Goal: Information Seeking & Learning: Understand process/instructions

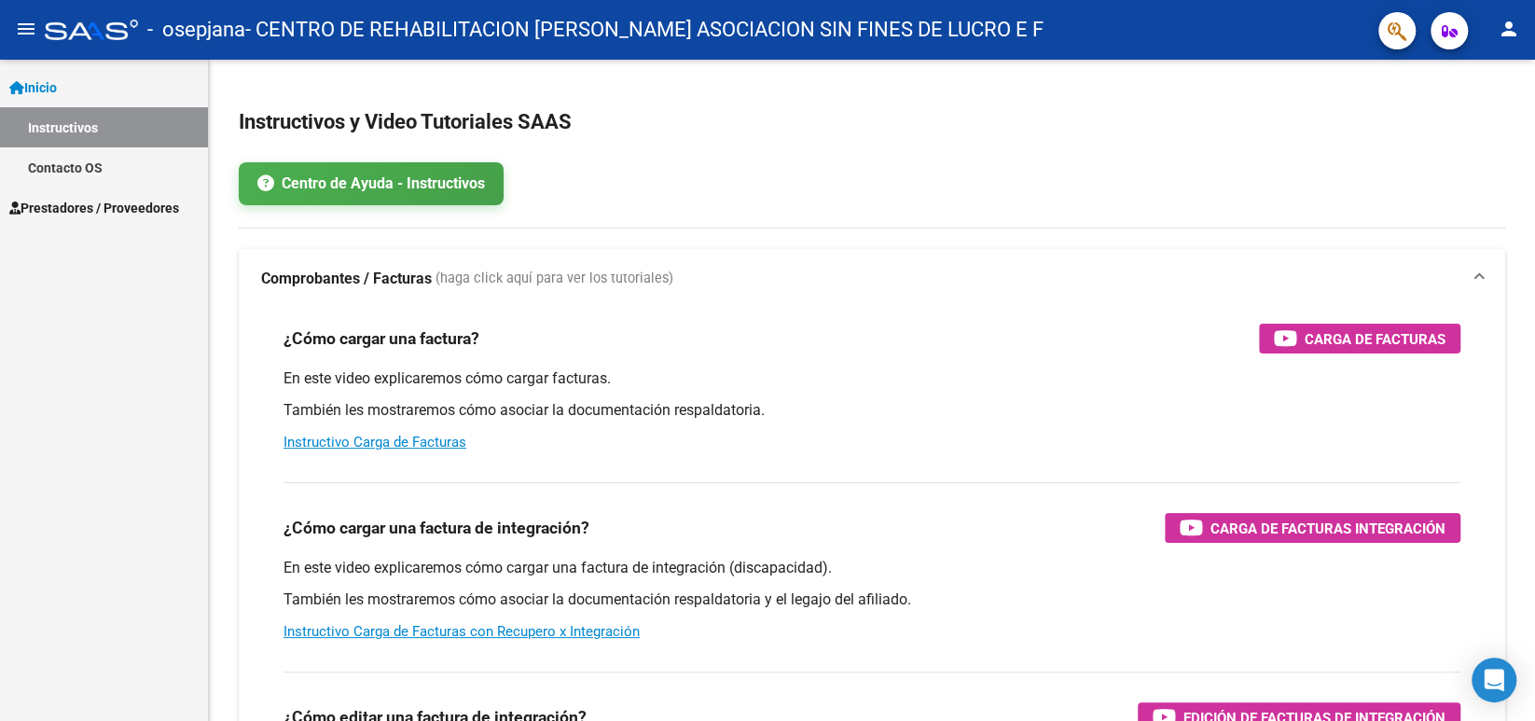
click at [120, 161] on link "Contacto OS" at bounding box center [104, 167] width 208 height 40
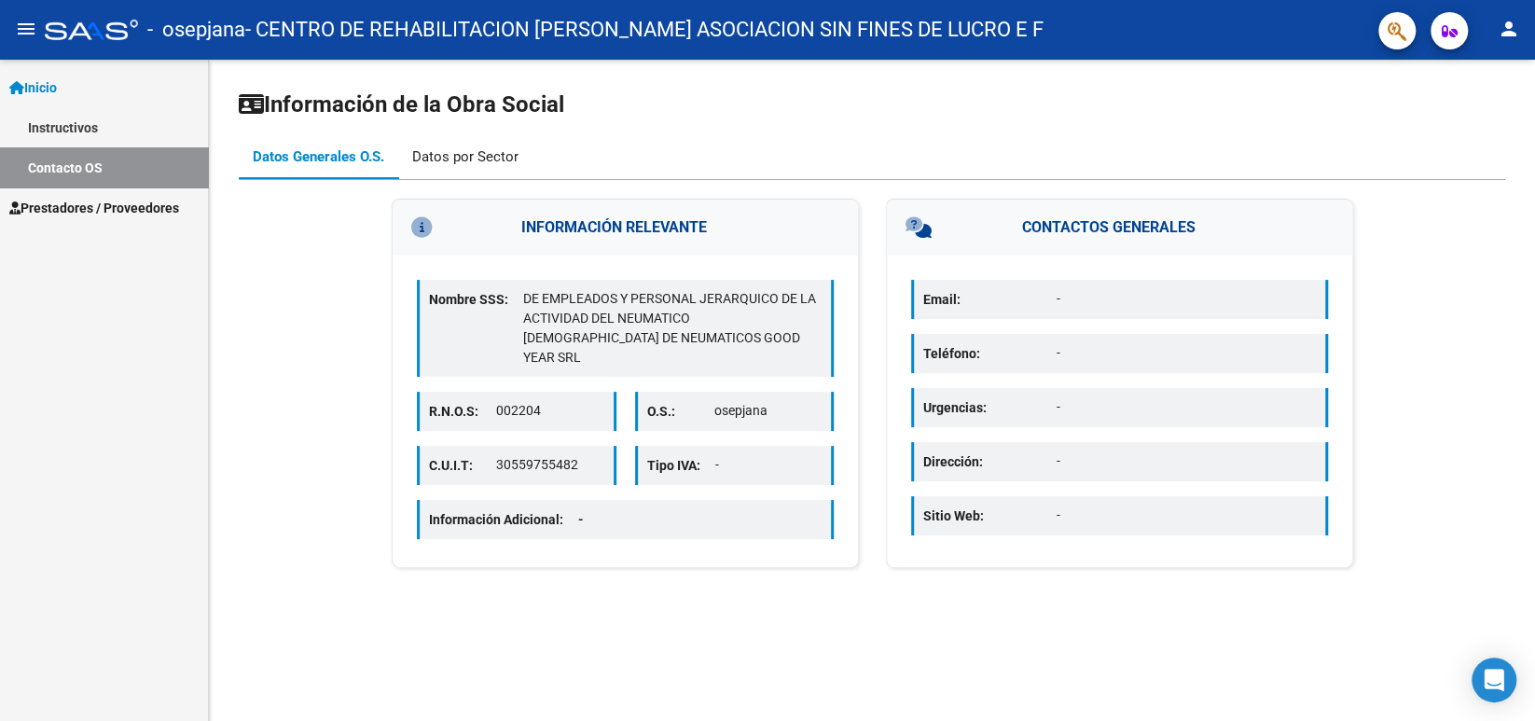
click at [457, 159] on div "Datos por Sector" at bounding box center [465, 156] width 106 height 21
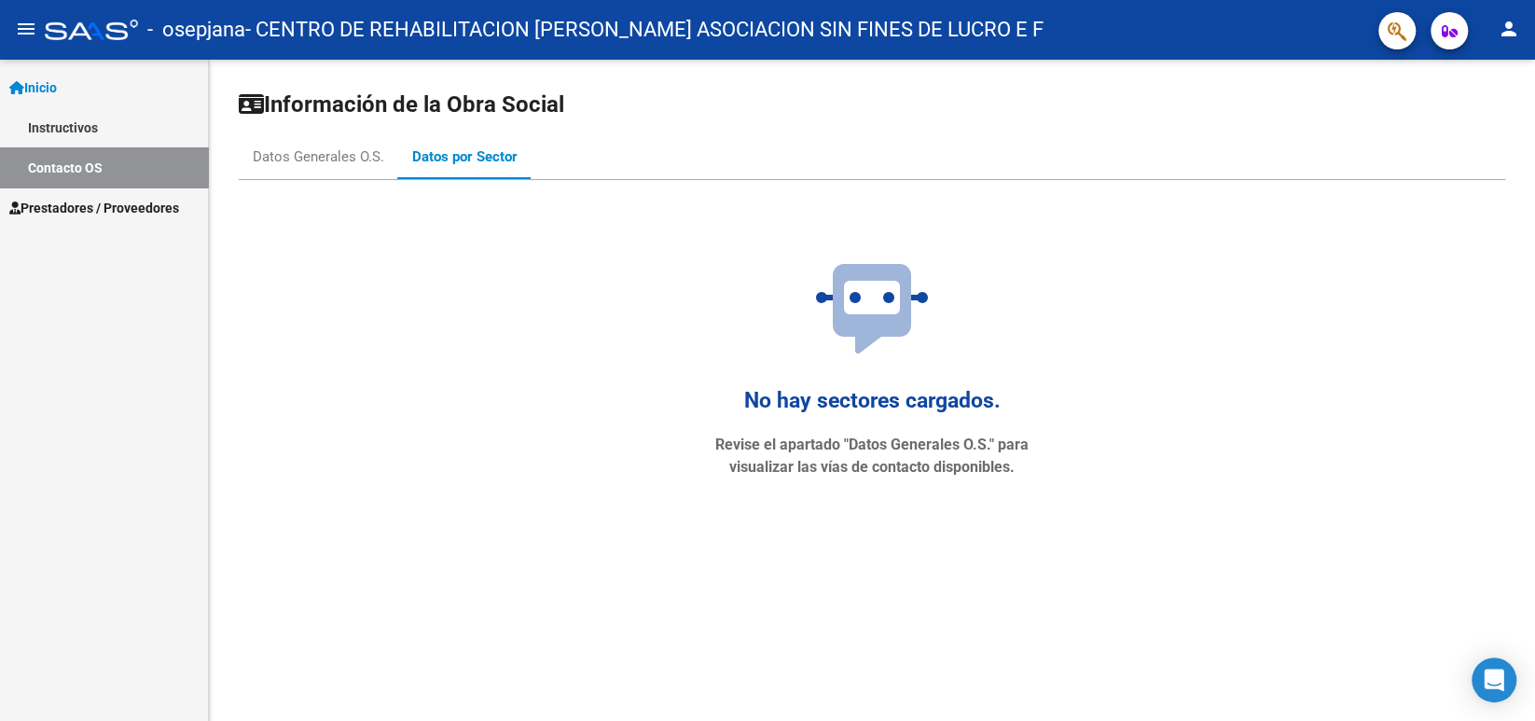
click at [97, 210] on span "Prestadores / Proveedores" at bounding box center [94, 208] width 170 height 21
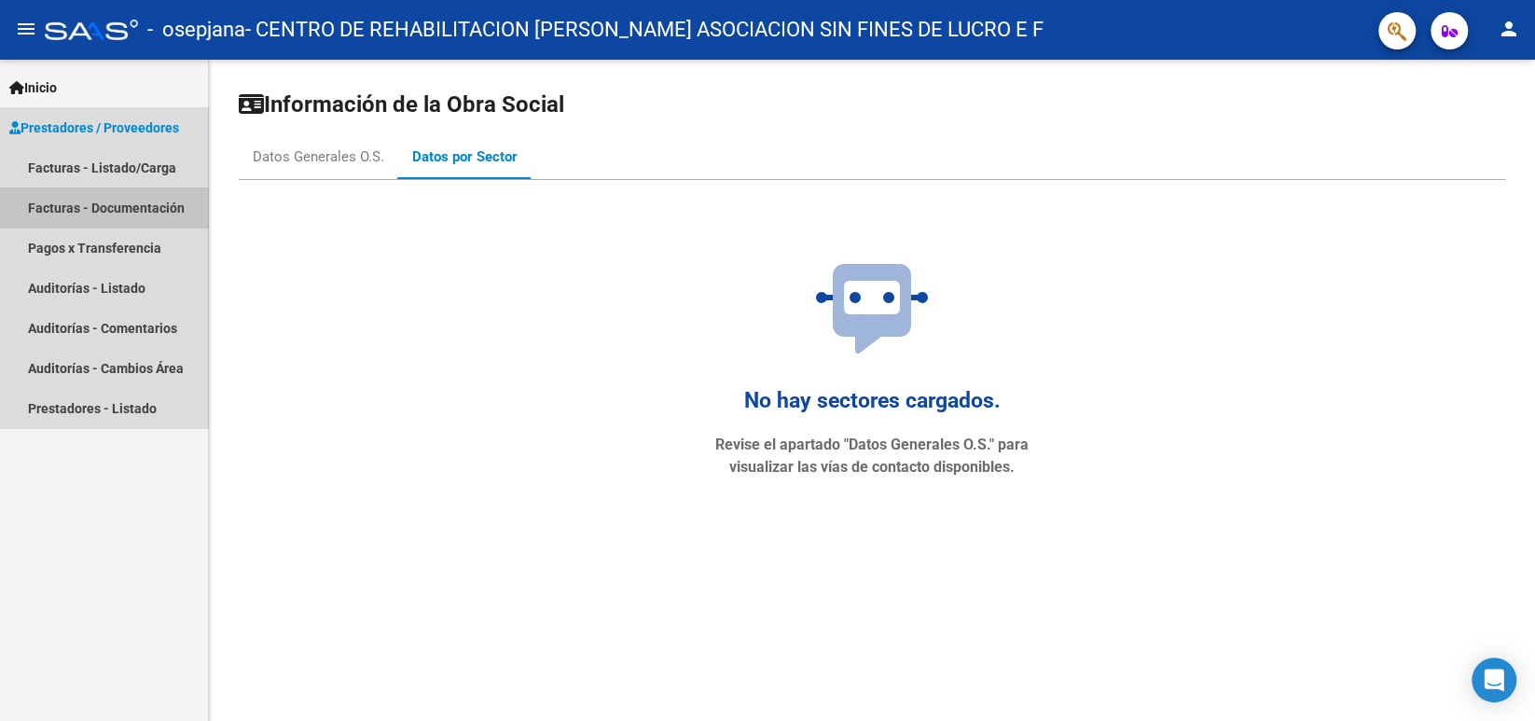
click at [163, 205] on link "Facturas - Documentación" at bounding box center [104, 207] width 208 height 40
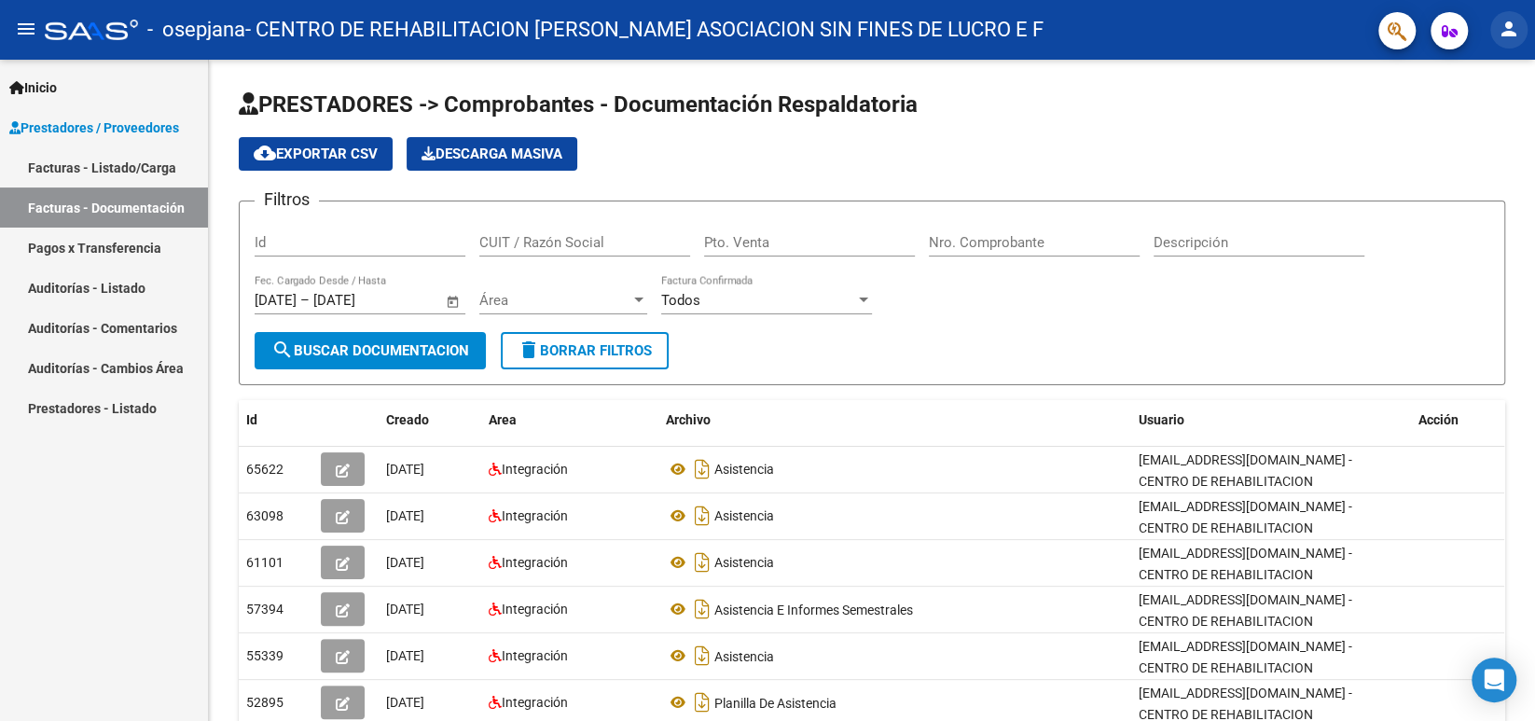
click at [1502, 25] on mat-icon "person" at bounding box center [1509, 29] width 22 height 22
click at [1451, 32] on div at bounding box center [767, 360] width 1535 height 721
click at [1451, 32] on icon "button" at bounding box center [1450, 31] width 16 height 14
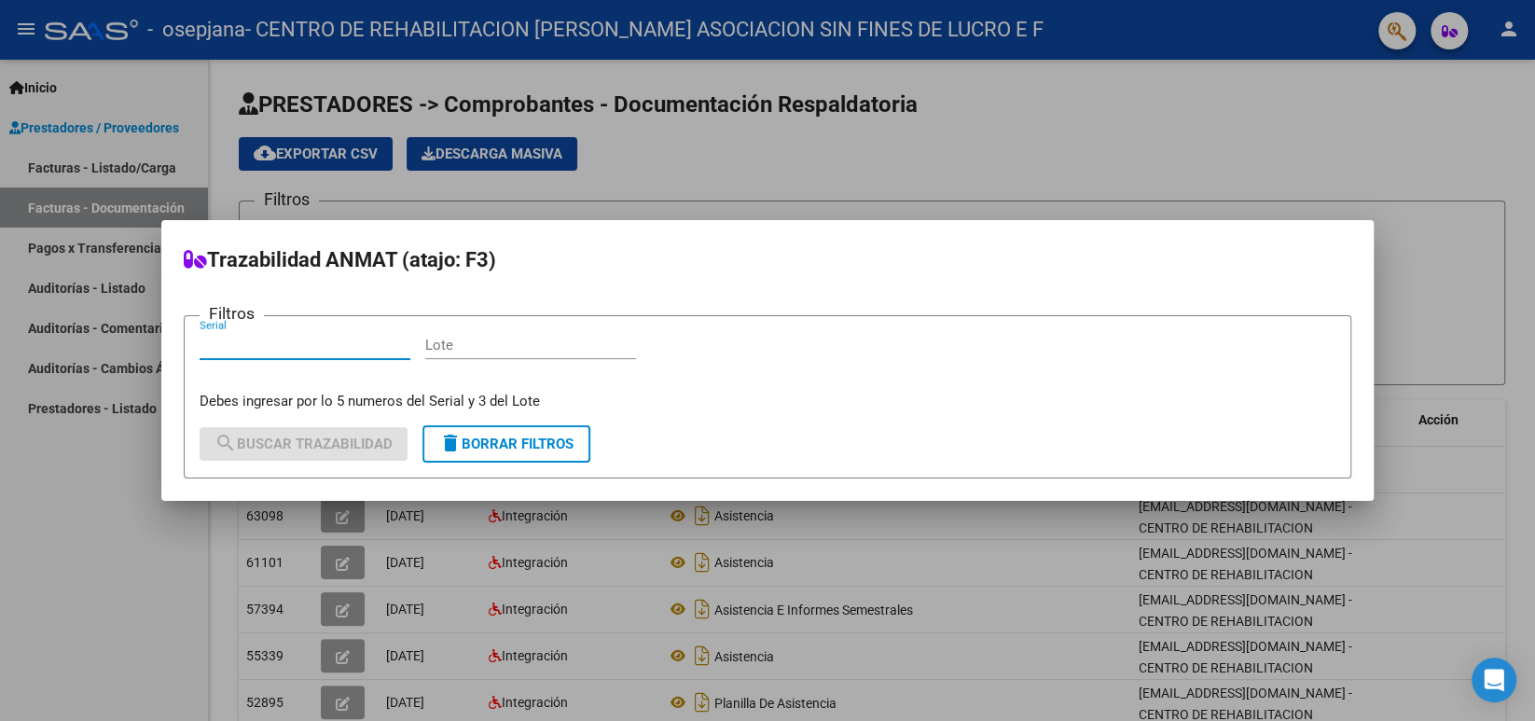
type input "º"
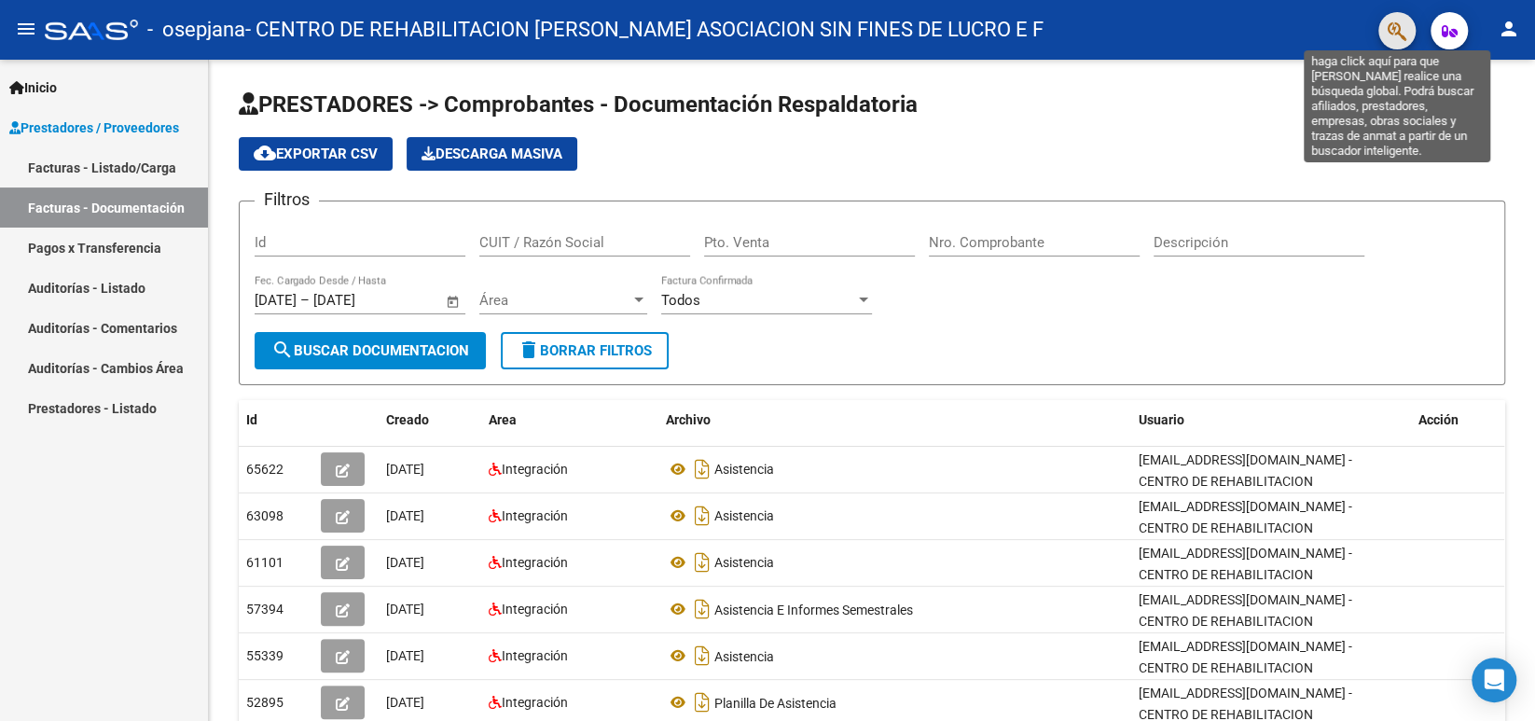
click at [1402, 40] on icon "button" at bounding box center [1397, 31] width 19 height 21
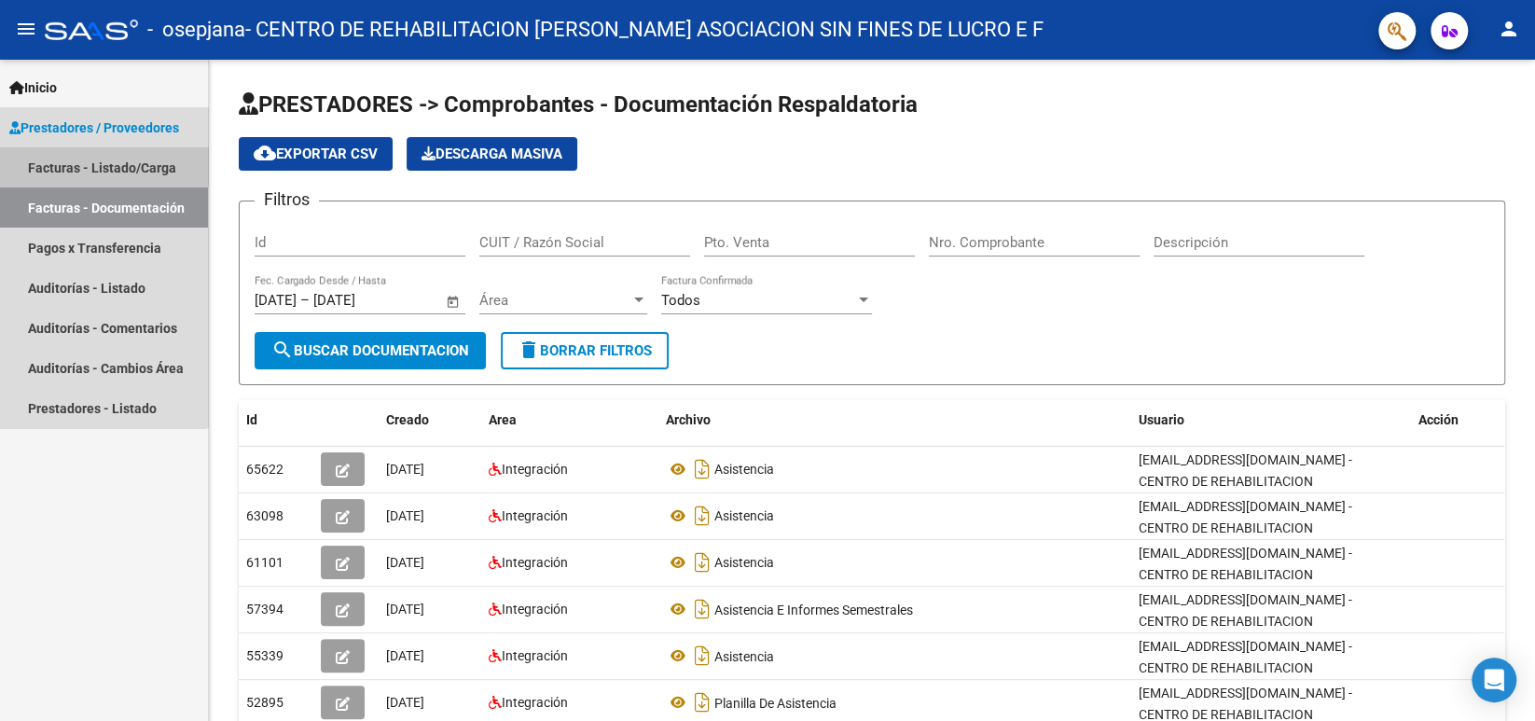
click at [103, 157] on link "Facturas - Listado/Carga" at bounding box center [104, 167] width 208 height 40
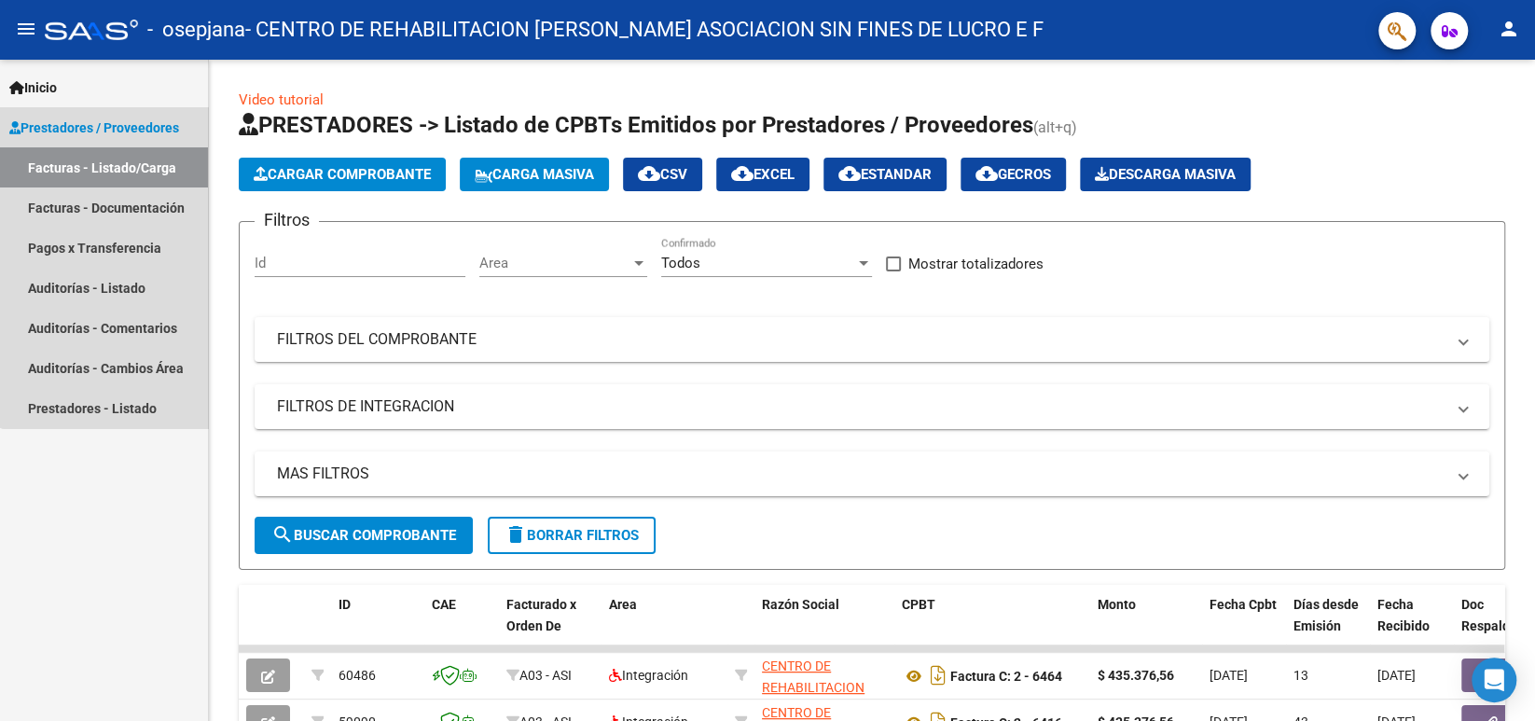
click at [107, 131] on span "Prestadores / Proveedores" at bounding box center [94, 127] width 170 height 21
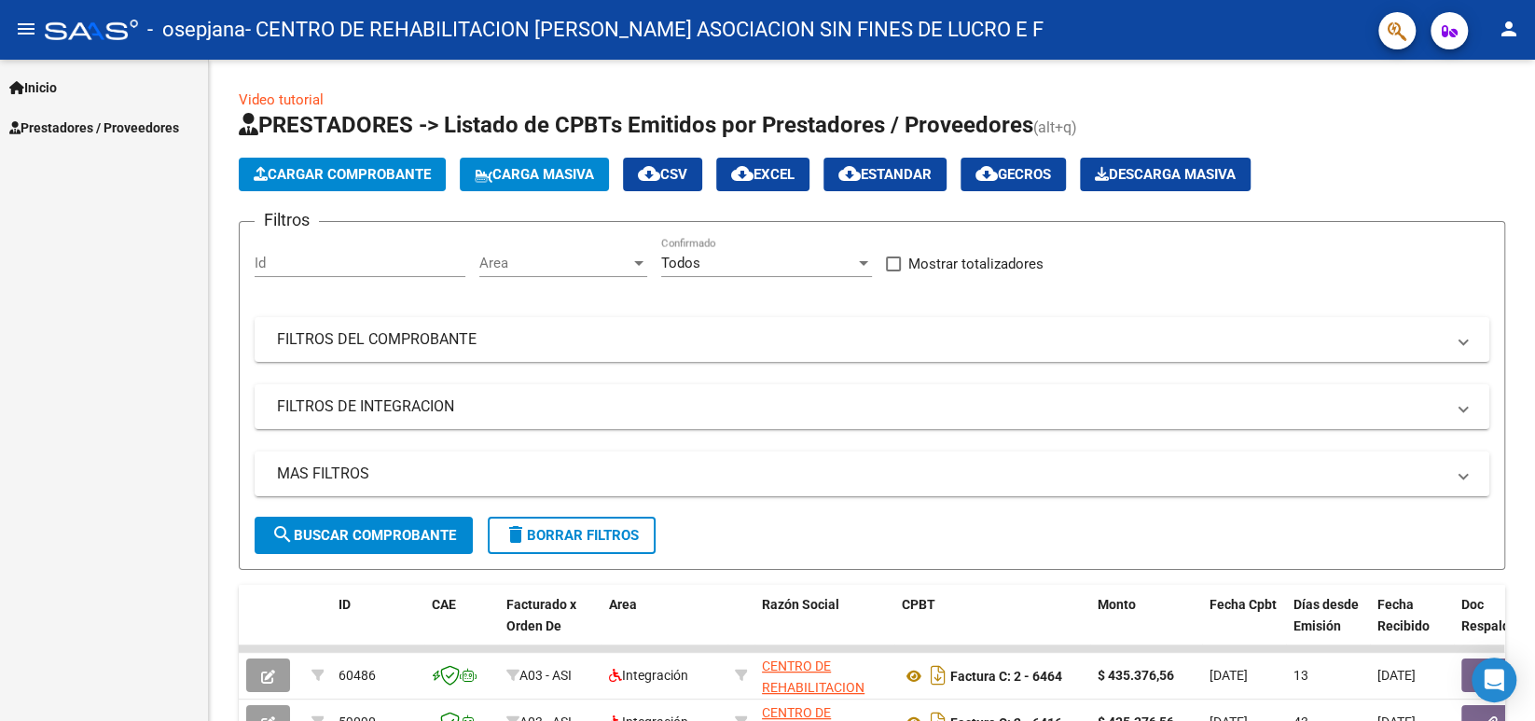
click at [110, 83] on link "Inicio" at bounding box center [104, 87] width 208 height 40
click at [54, 141] on link "Instructivos" at bounding box center [104, 127] width 208 height 40
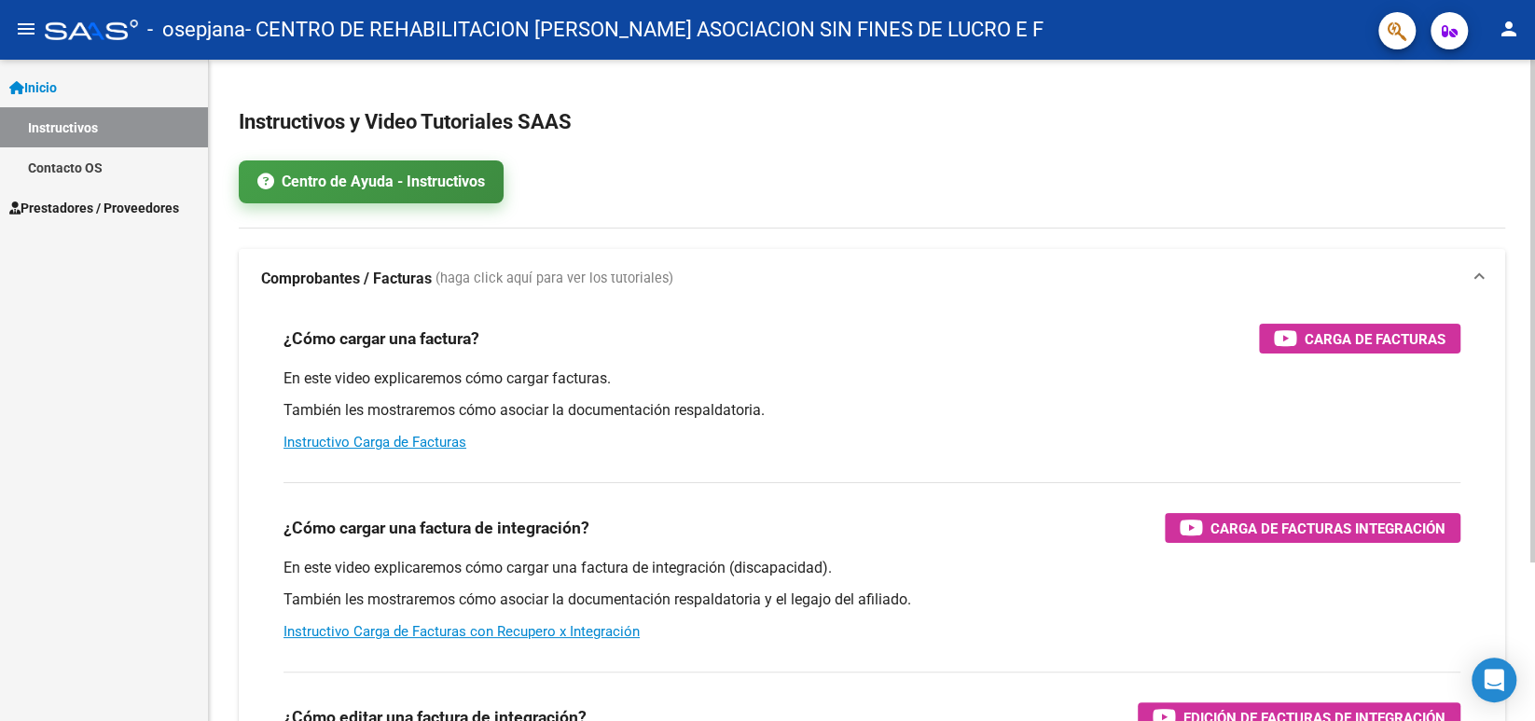
click at [451, 187] on link "Centro de Ayuda - Instructivos" at bounding box center [371, 181] width 265 height 43
